Goal: Find specific page/section: Find specific page/section

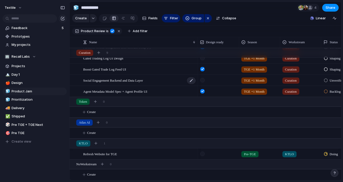
click at [110, 80] on span "Social Engagement Backend and Data Layer" at bounding box center [113, 80] width 60 height 6
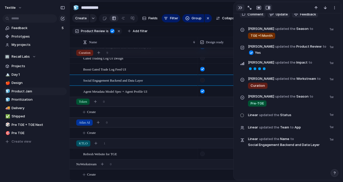
click at [240, 8] on div "button" at bounding box center [240, 8] width 4 height 4
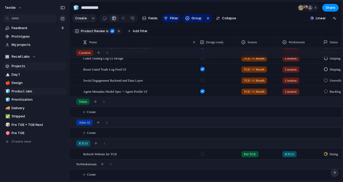
click at [25, 65] on span "Projects" at bounding box center [38, 65] width 53 height 5
